Goal: Task Accomplishment & Management: Complete application form

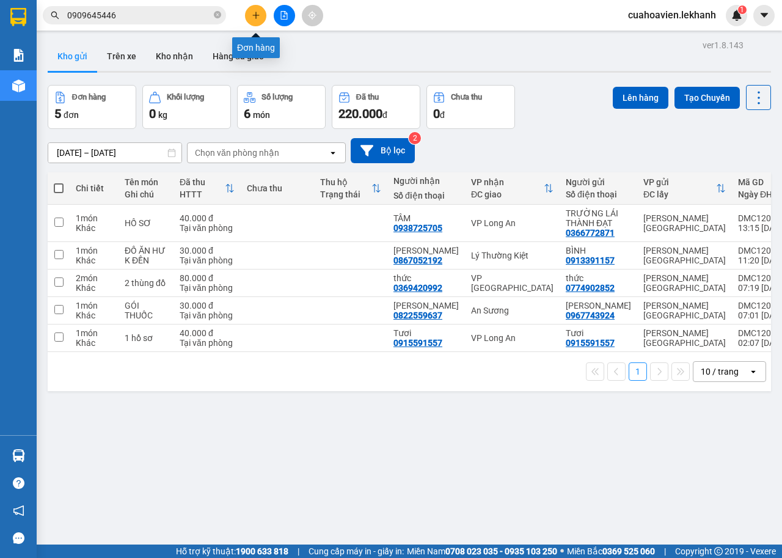
click at [255, 16] on icon "plus" at bounding box center [256, 15] width 9 height 9
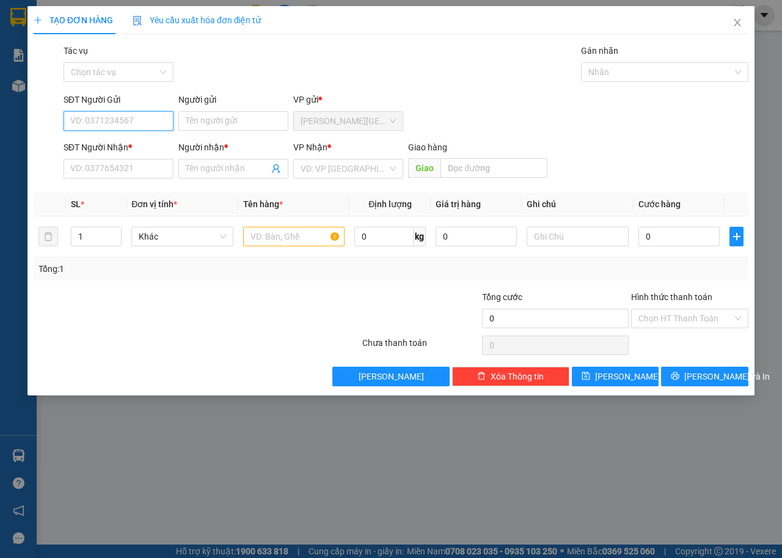
click at [150, 127] on input "SĐT Người Gửi" at bounding box center [119, 121] width 110 height 20
click at [220, 114] on input "Người gửi" at bounding box center [233, 121] width 110 height 20
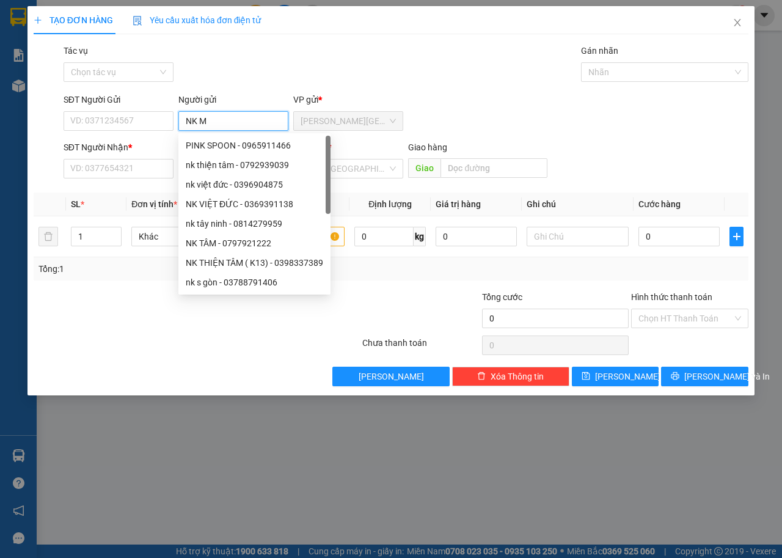
type input "NK MY"
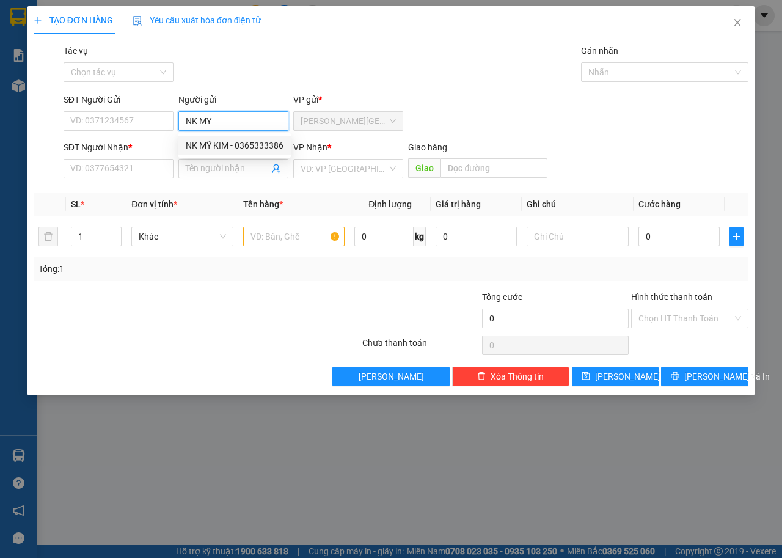
click at [238, 145] on div "NK MỸ KIM - 0365333386" at bounding box center [235, 145] width 98 height 13
type input "0365333386"
type input "NK [PERSON_NAME]"
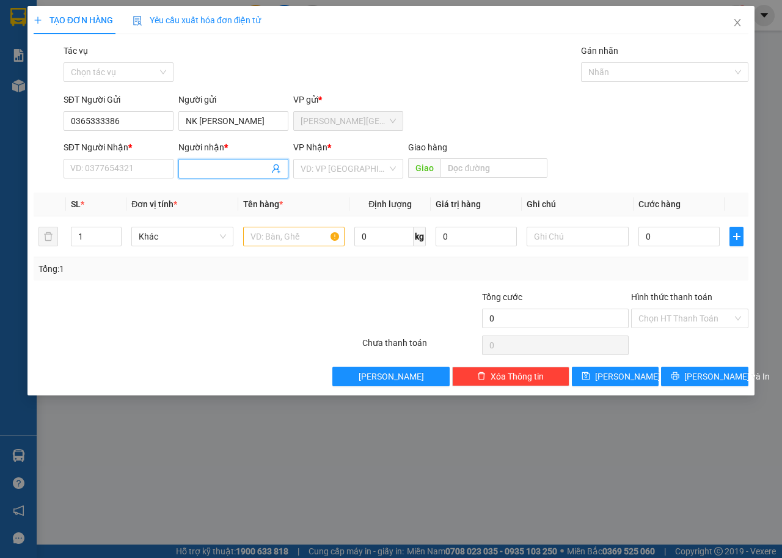
click at [220, 169] on input "Người nhận *" at bounding box center [227, 168] width 83 height 13
type input "L"
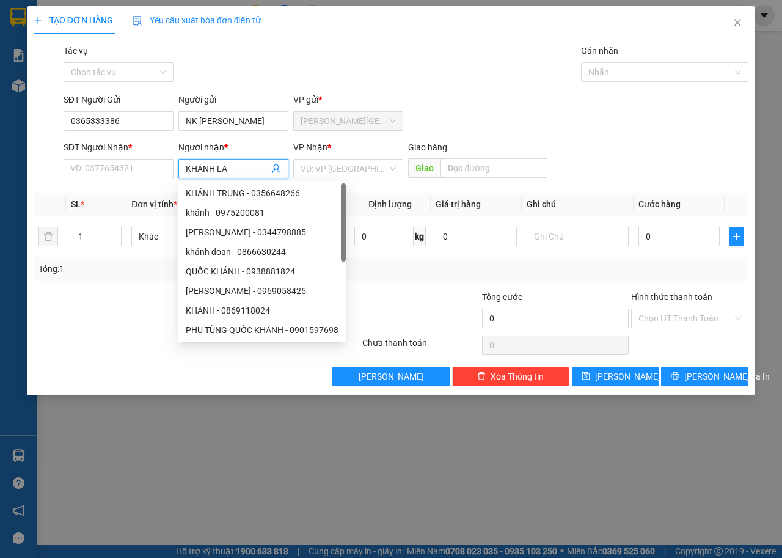
type input "KHÁNH LAB"
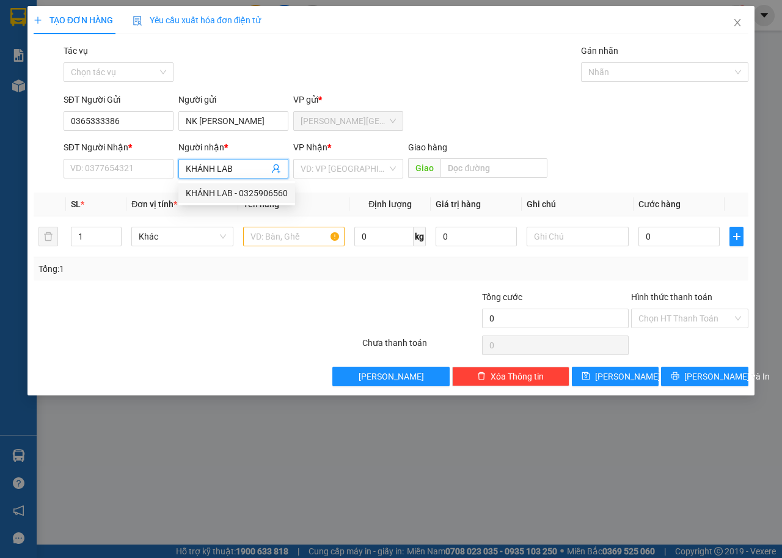
click at [269, 197] on div "KHÁNH LAB - 0325906560" at bounding box center [237, 192] width 102 height 13
type input "0325906560"
type input "KHÁNH LAB"
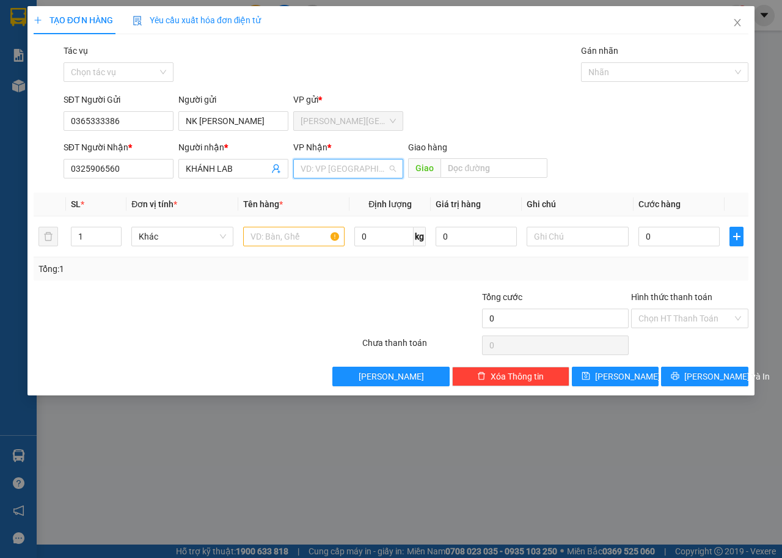
click at [363, 164] on input "search" at bounding box center [344, 168] width 87 height 18
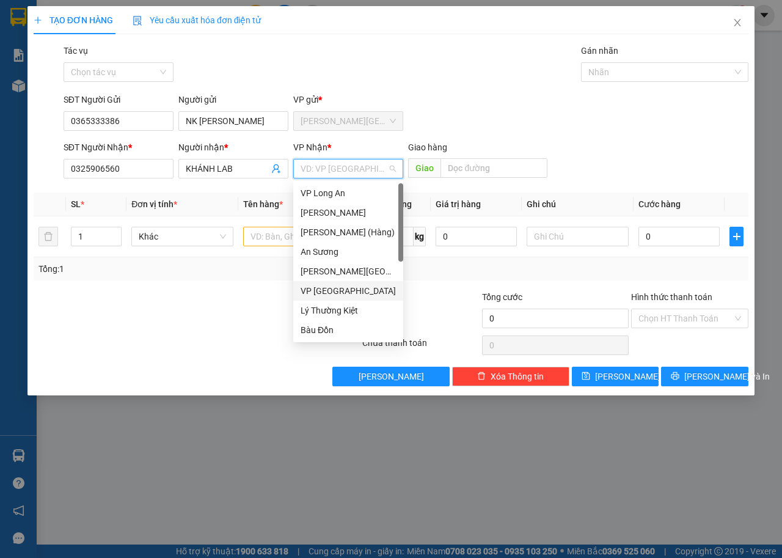
click at [328, 295] on div "VP [GEOGRAPHIC_DATA]" at bounding box center [348, 290] width 95 height 13
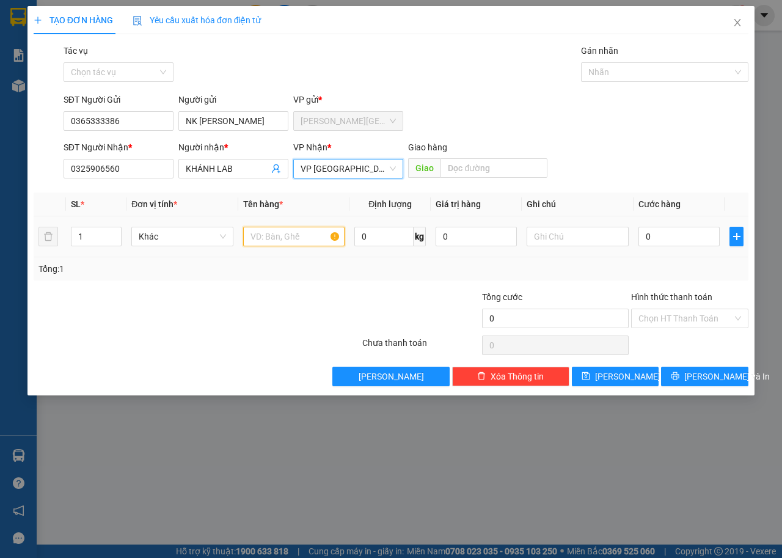
click at [281, 241] on input "text" at bounding box center [294, 237] width 102 height 20
type input "HỘP"
click at [675, 247] on div "0" at bounding box center [679, 236] width 81 height 24
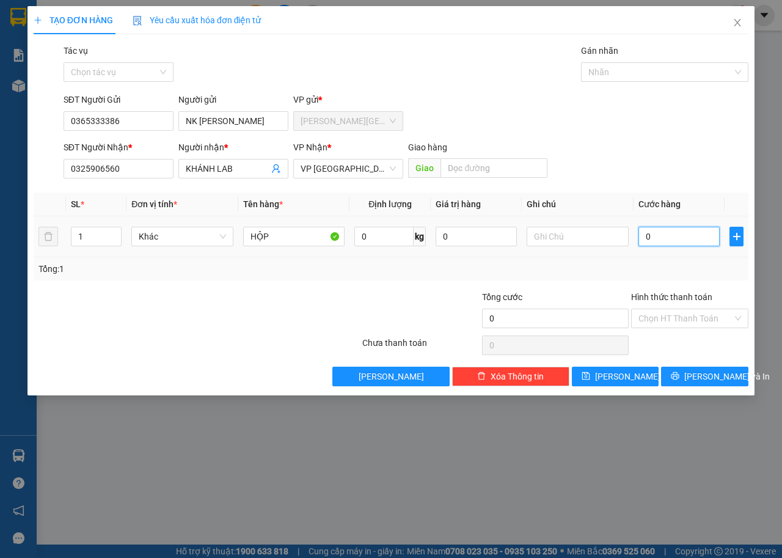
click at [671, 243] on input "0" at bounding box center [679, 237] width 81 height 20
type input "3"
type input "30"
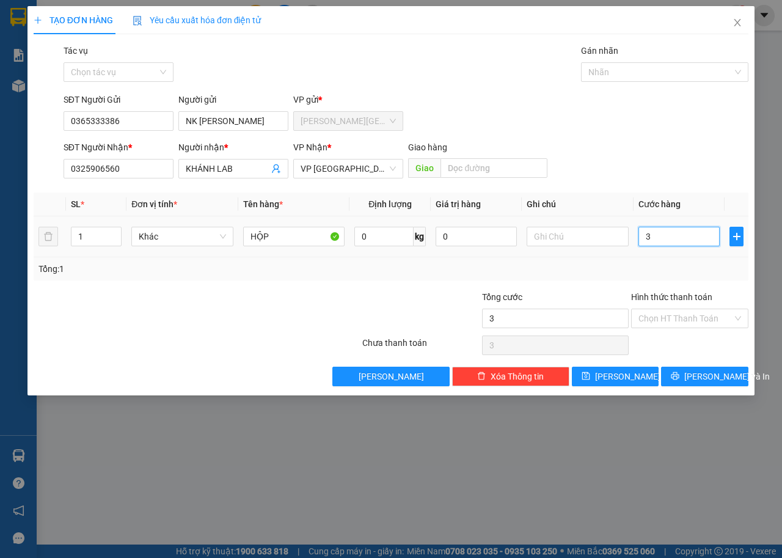
type input "30"
type input "300"
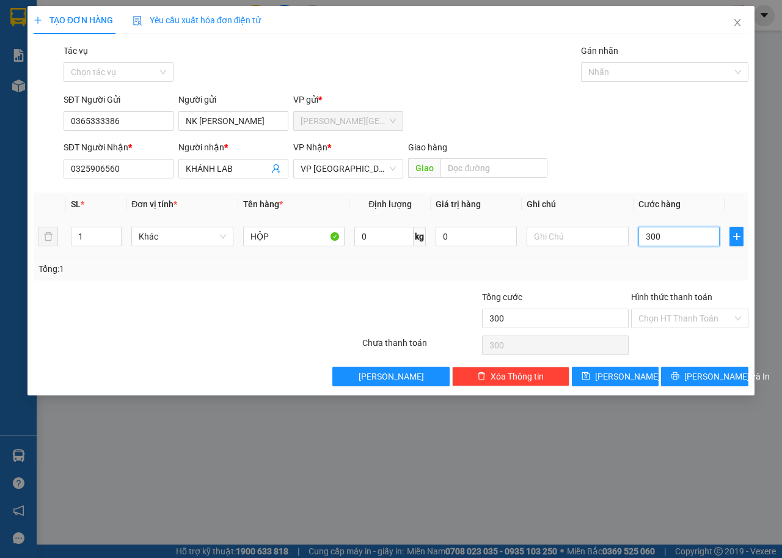
type input "3.000"
type input "30.000"
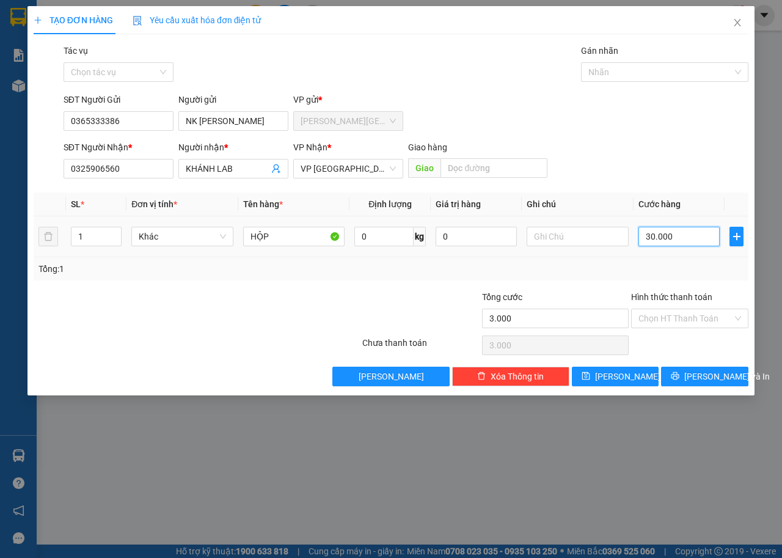
type input "30.000"
click at [668, 310] on input "Hình thức thanh toán" at bounding box center [686, 318] width 94 height 18
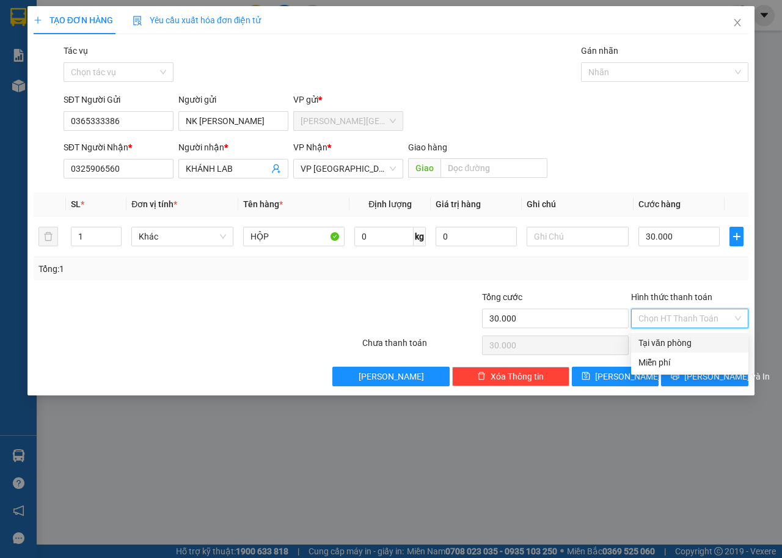
click at [682, 343] on div "Tại văn phòng" at bounding box center [690, 342] width 103 height 13
type input "0"
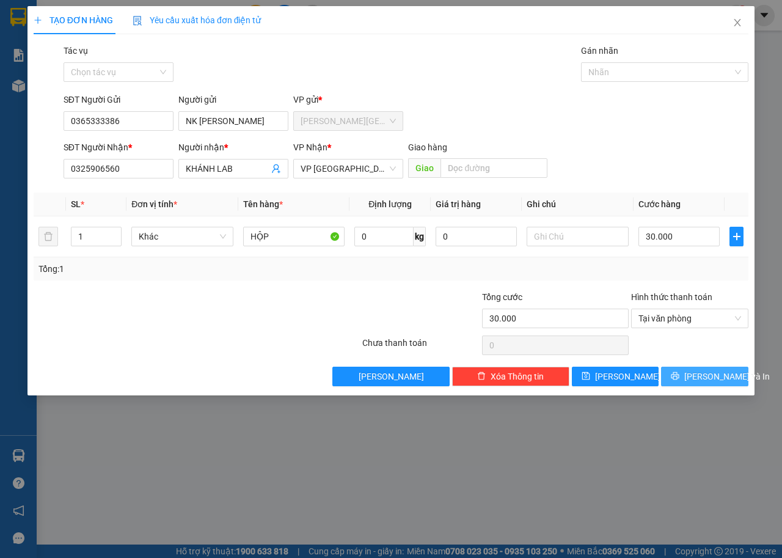
click at [717, 372] on span "[PERSON_NAME] và In" at bounding box center [727, 376] width 86 height 13
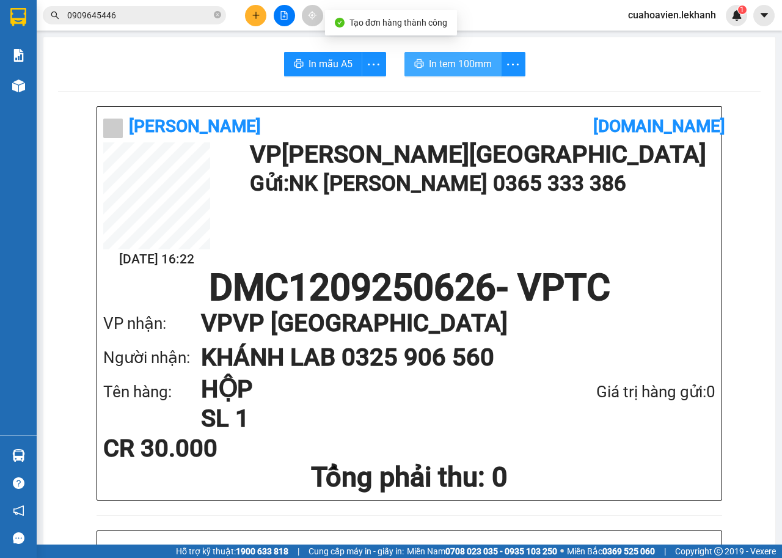
click at [442, 62] on span "In tem 100mm" at bounding box center [460, 63] width 63 height 15
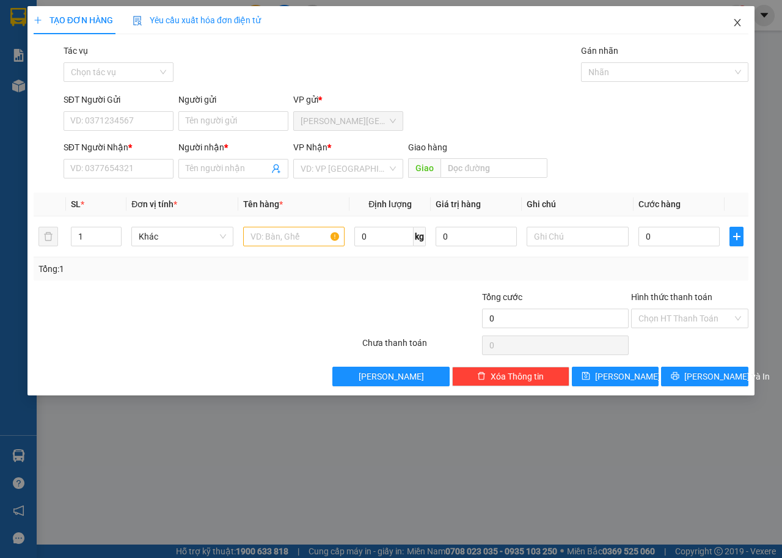
click at [734, 24] on icon "close" at bounding box center [738, 23] width 10 height 10
